Goal: Information Seeking & Learning: Learn about a topic

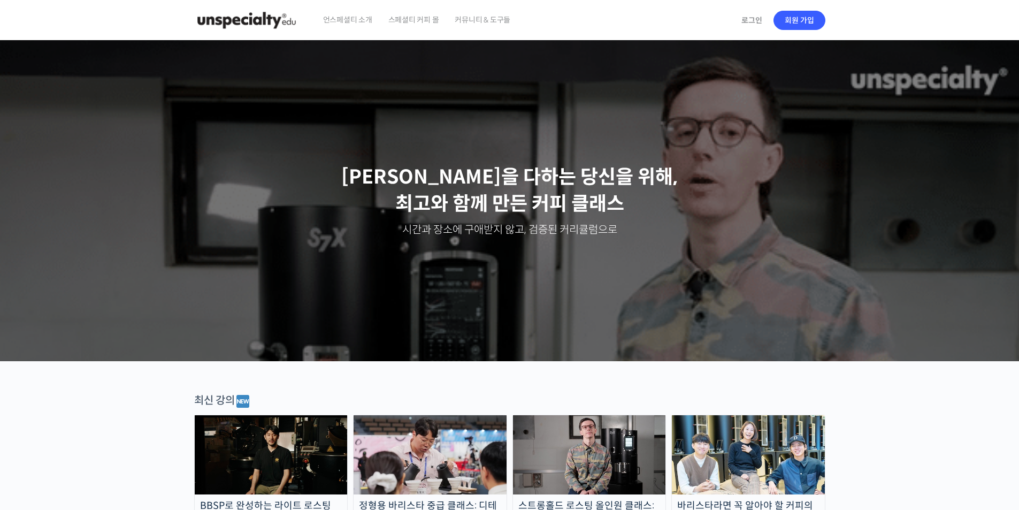
click at [266, 440] on img at bounding box center [271, 454] width 153 height 79
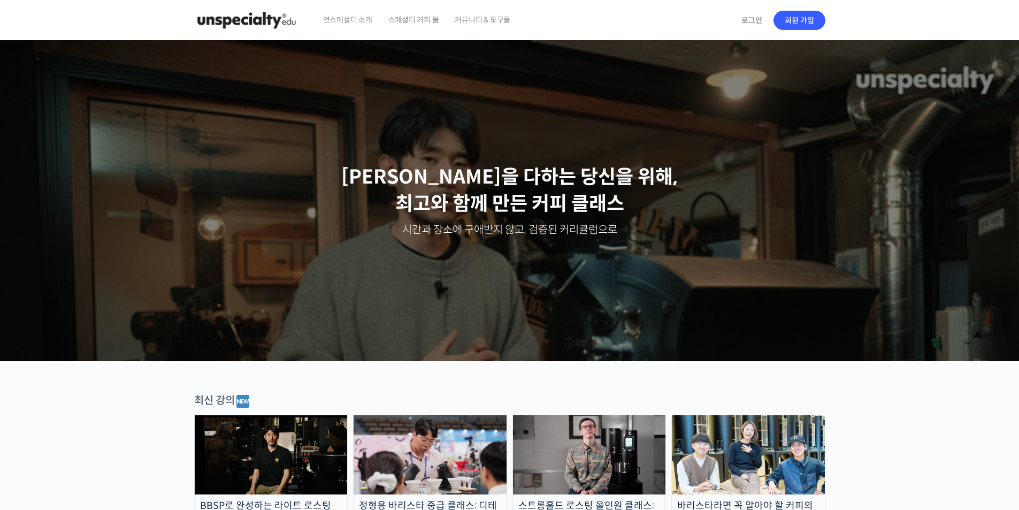
click at [420, 19] on span "스페셜티 커피 몰" at bounding box center [413, 19] width 51 height 41
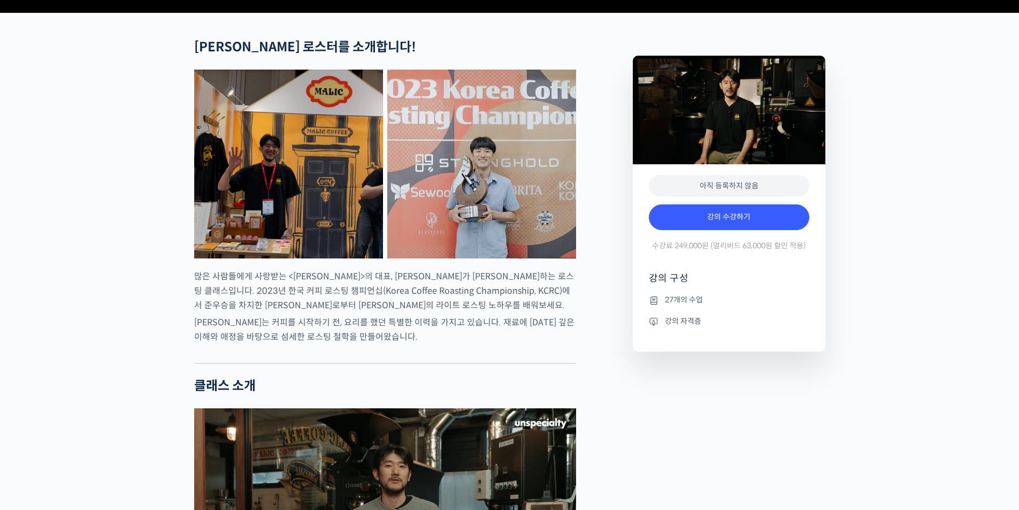
scroll to position [428, 0]
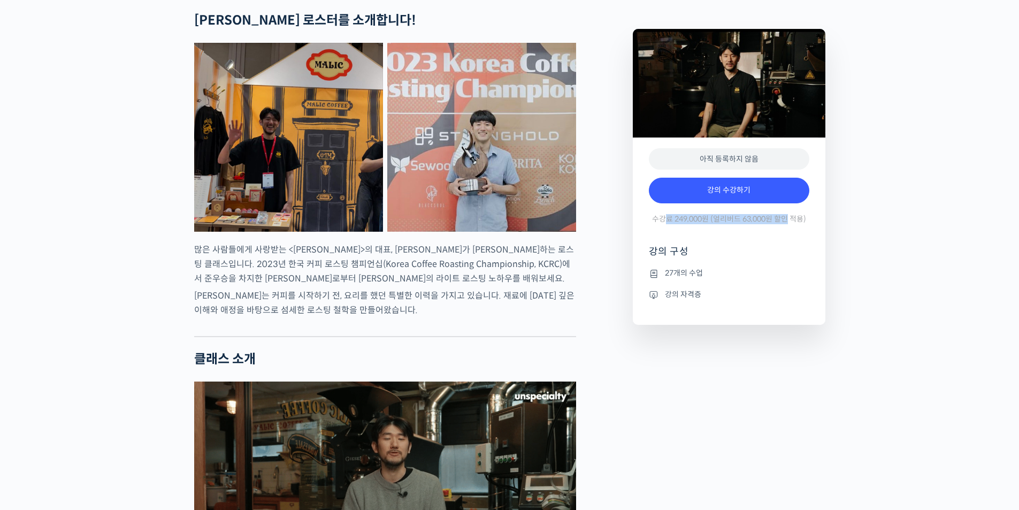
drag, startPoint x: 667, startPoint y: 255, endPoint x: 816, endPoint y: 259, distance: 149.3
click at [789, 224] on span "수강료 249,000원 (얼리버드 63,000원 할인 적용)" at bounding box center [729, 219] width 154 height 10
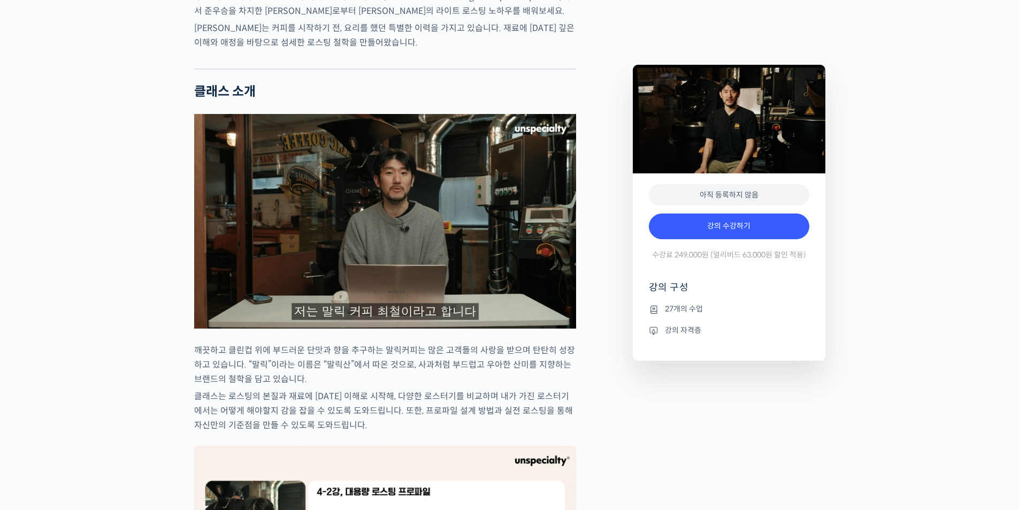
scroll to position [1016, 0]
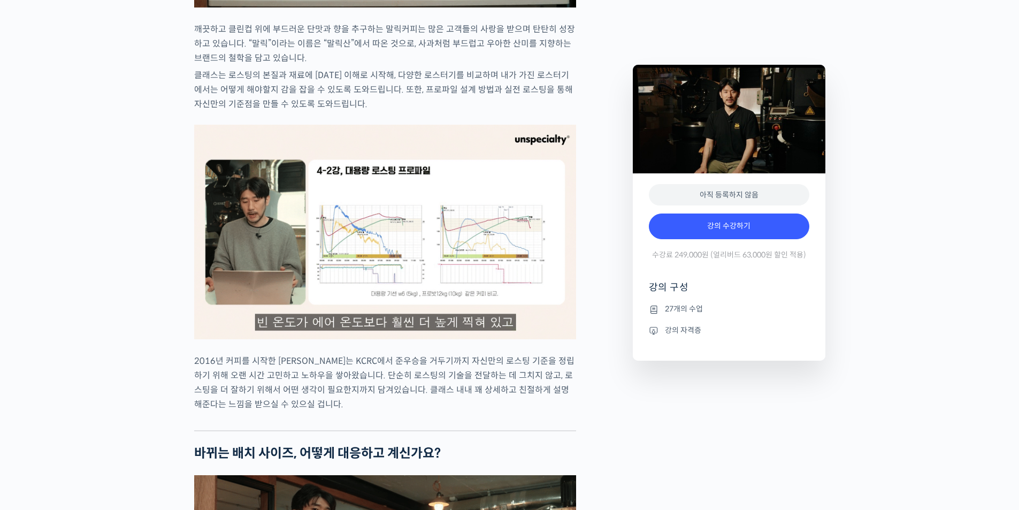
drag, startPoint x: 827, startPoint y: 216, endPoint x: 822, endPoint y: 200, distance: 16.8
